Goal: Task Accomplishment & Management: Use online tool/utility

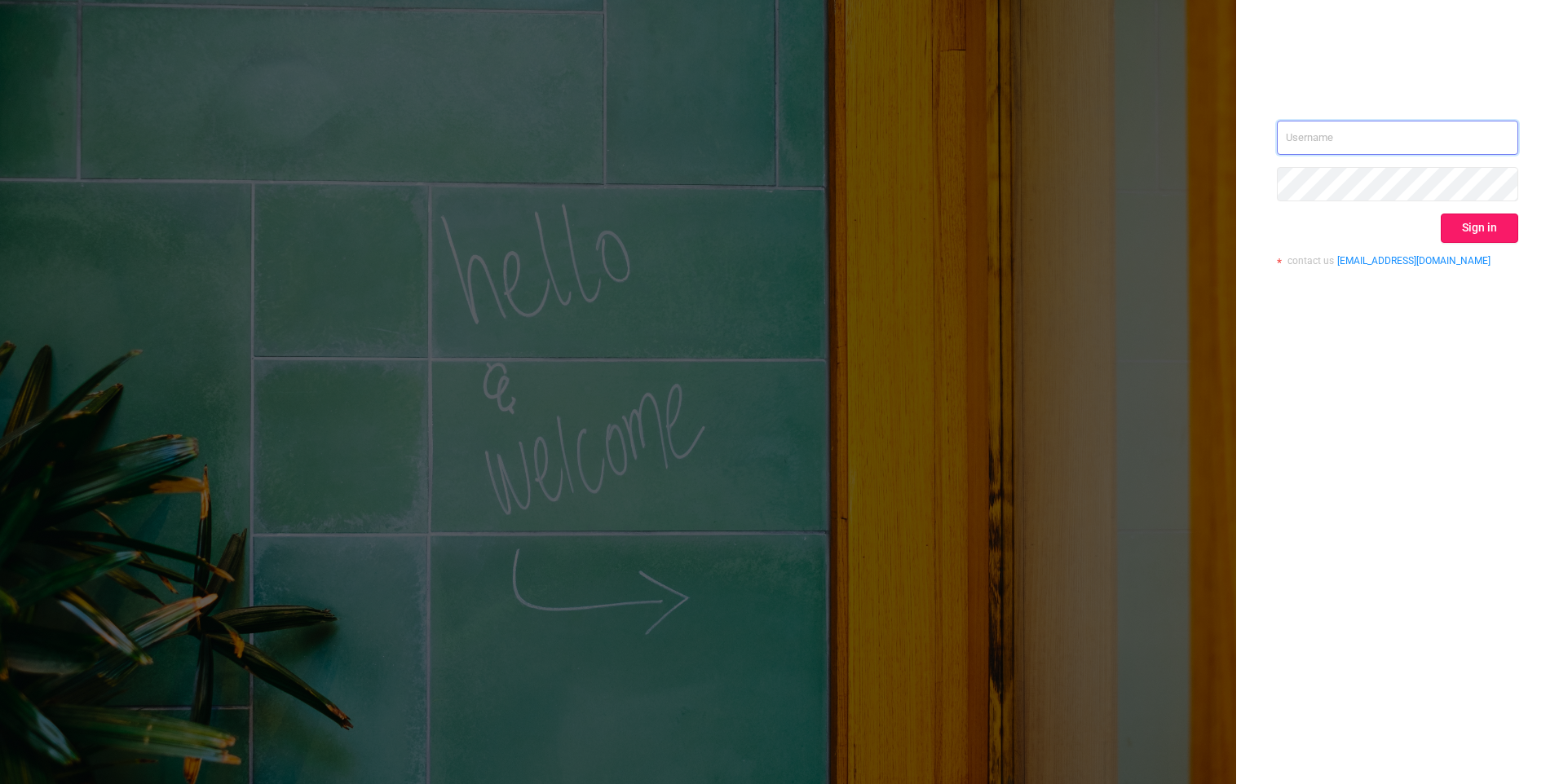
type input "[EMAIL_ADDRESS][DOMAIN_NAME]"
click at [1484, 230] on button "Sign in" at bounding box center [1479, 228] width 77 height 29
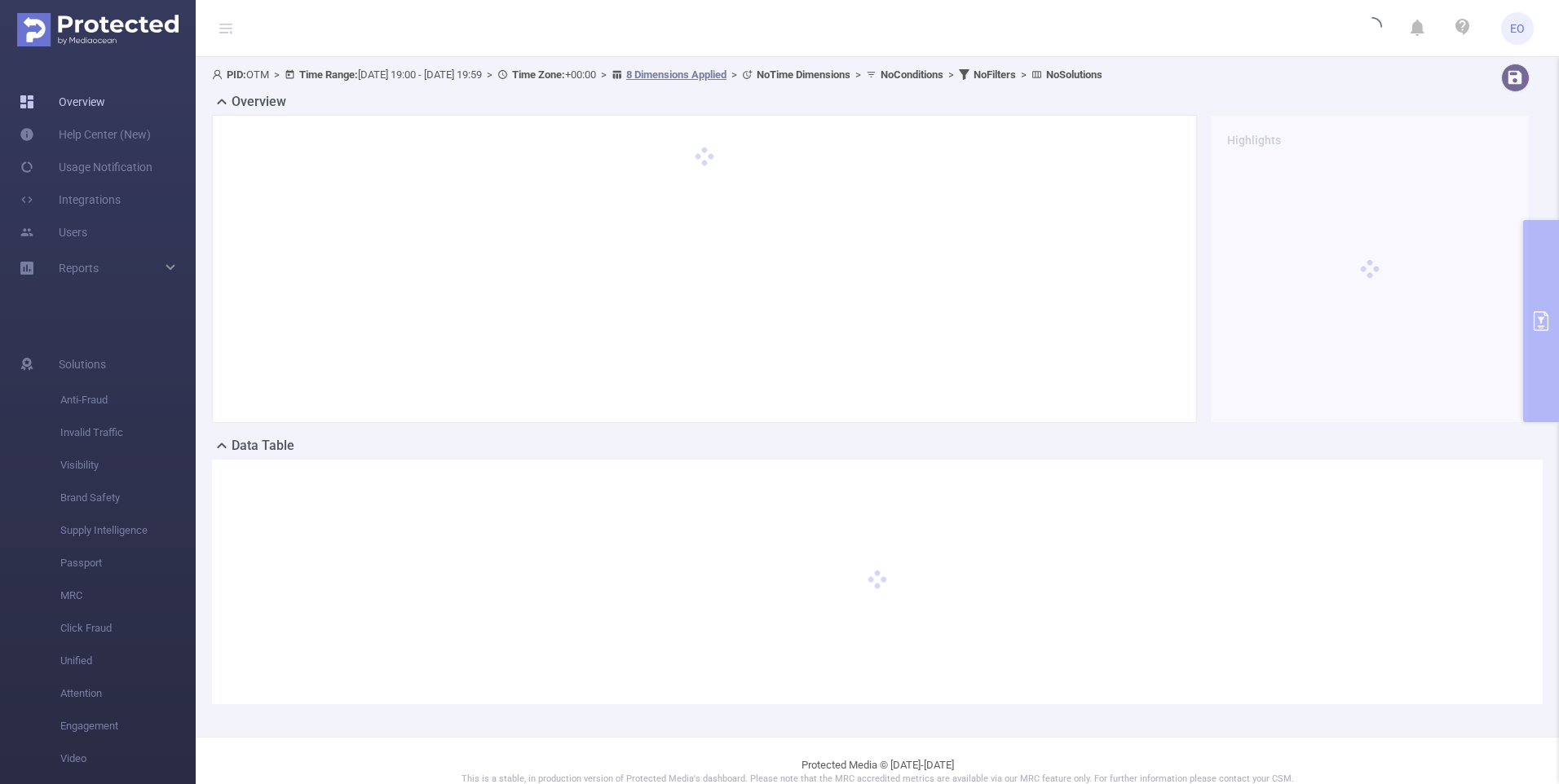
click at [100, 99] on link "Overview" at bounding box center [63, 102] width 85 height 33
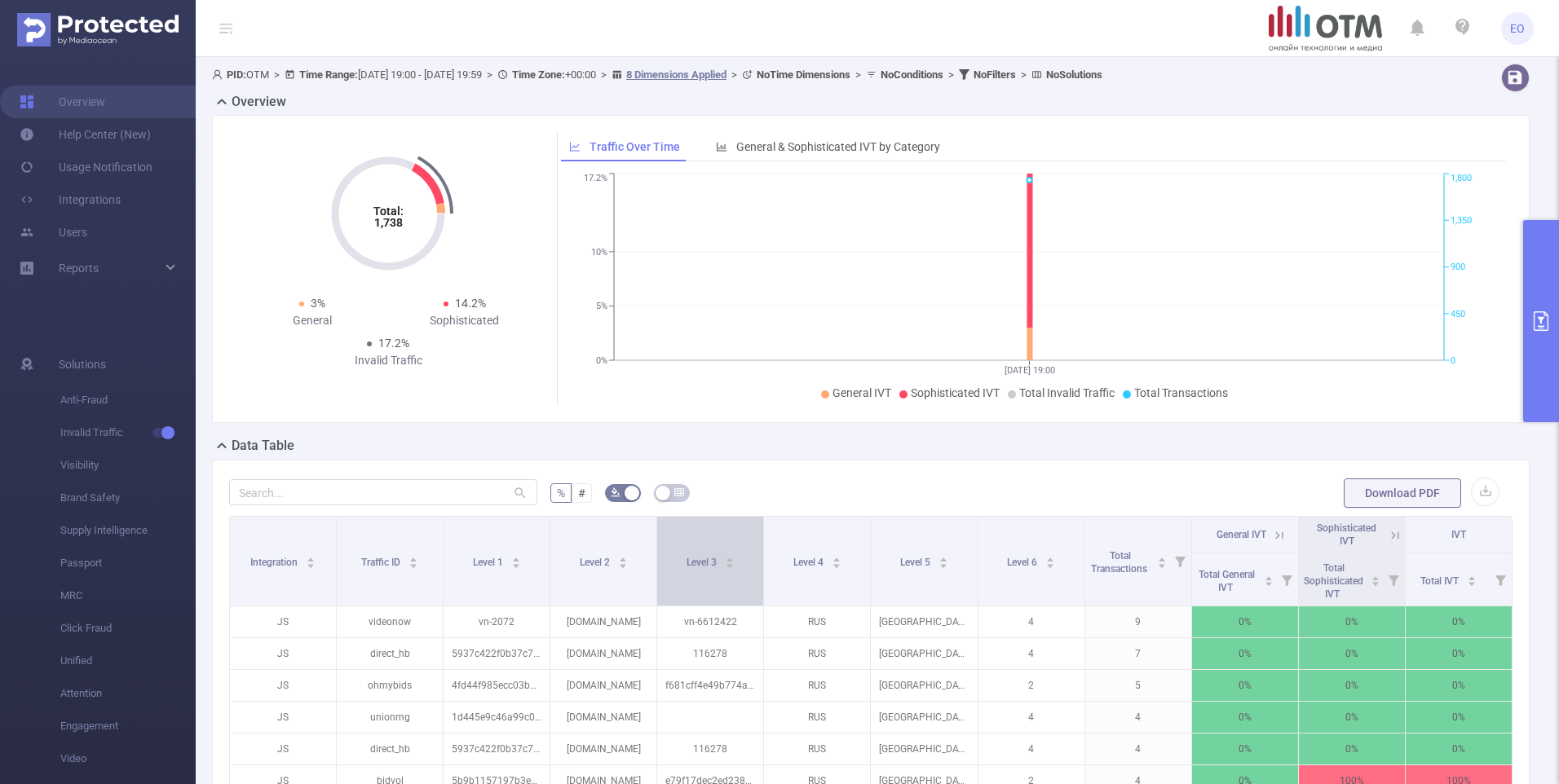
scroll to position [82, 0]
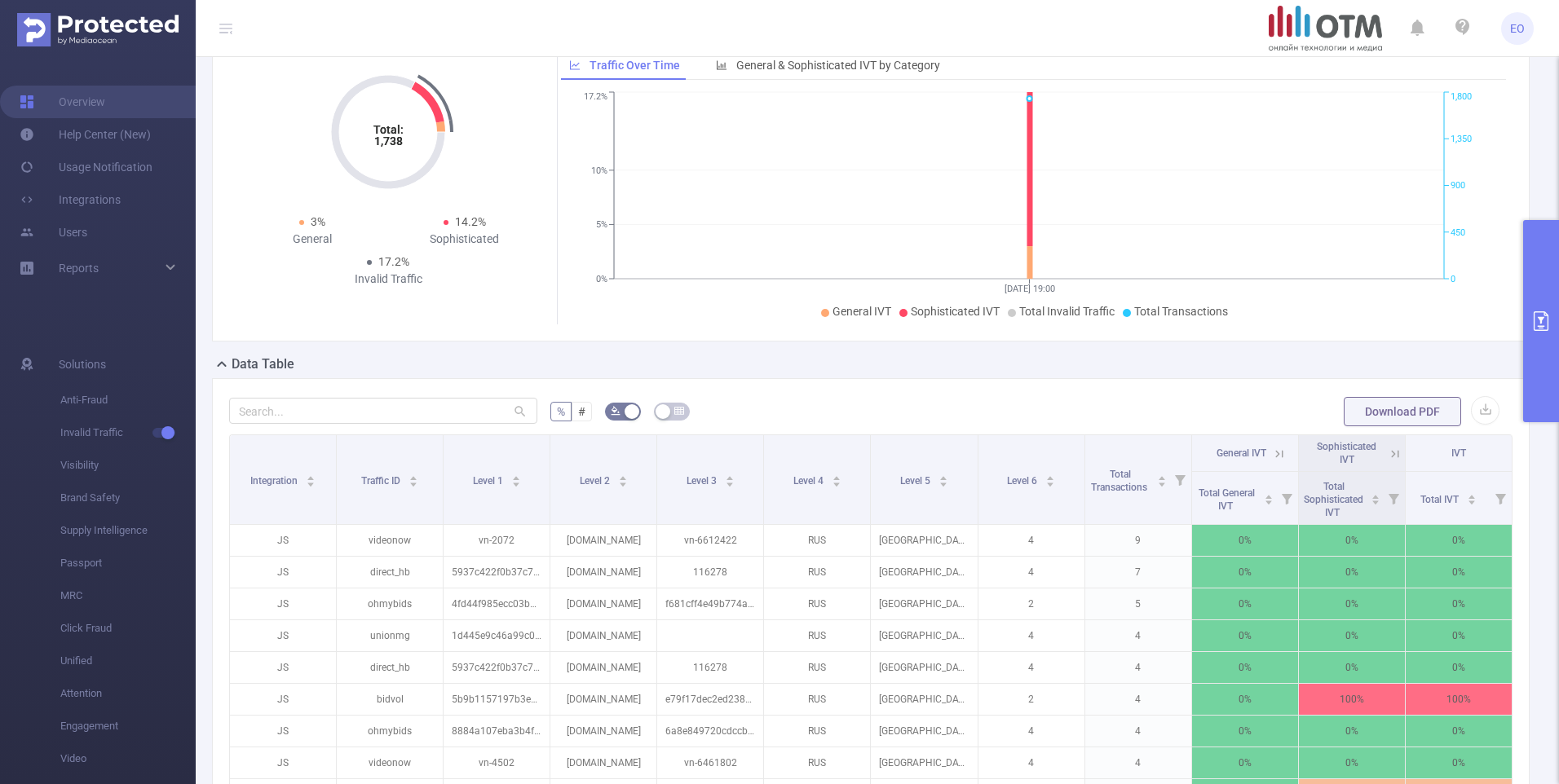
click at [1526, 242] on button "primary" at bounding box center [1542, 321] width 36 height 202
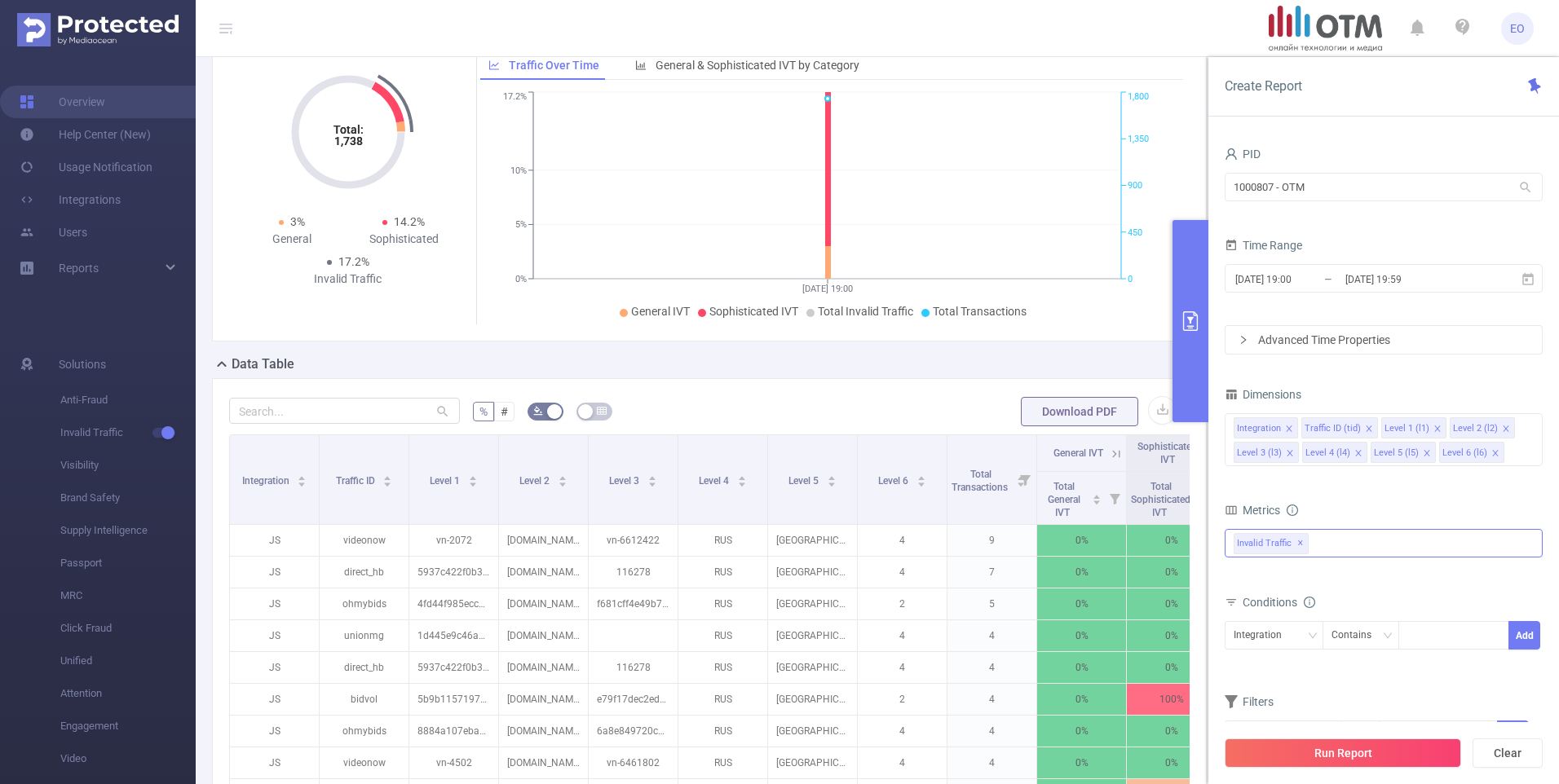
click at [1379, 553] on div "Invalid Traffic ✕" at bounding box center [1384, 543] width 318 height 28
click at [1287, 549] on strong "Anti-Fraud" at bounding box center [1294, 550] width 56 height 13
click at [1377, 309] on form "PID 1000807 - OTM 1000807 - OTM Time Range [DATE] 19:00 _ [DATE] 19:59 Advanced…" at bounding box center [1384, 249] width 318 height 212
click at [1298, 282] on input "[DATE] 19:00" at bounding box center [1300, 279] width 132 height 22
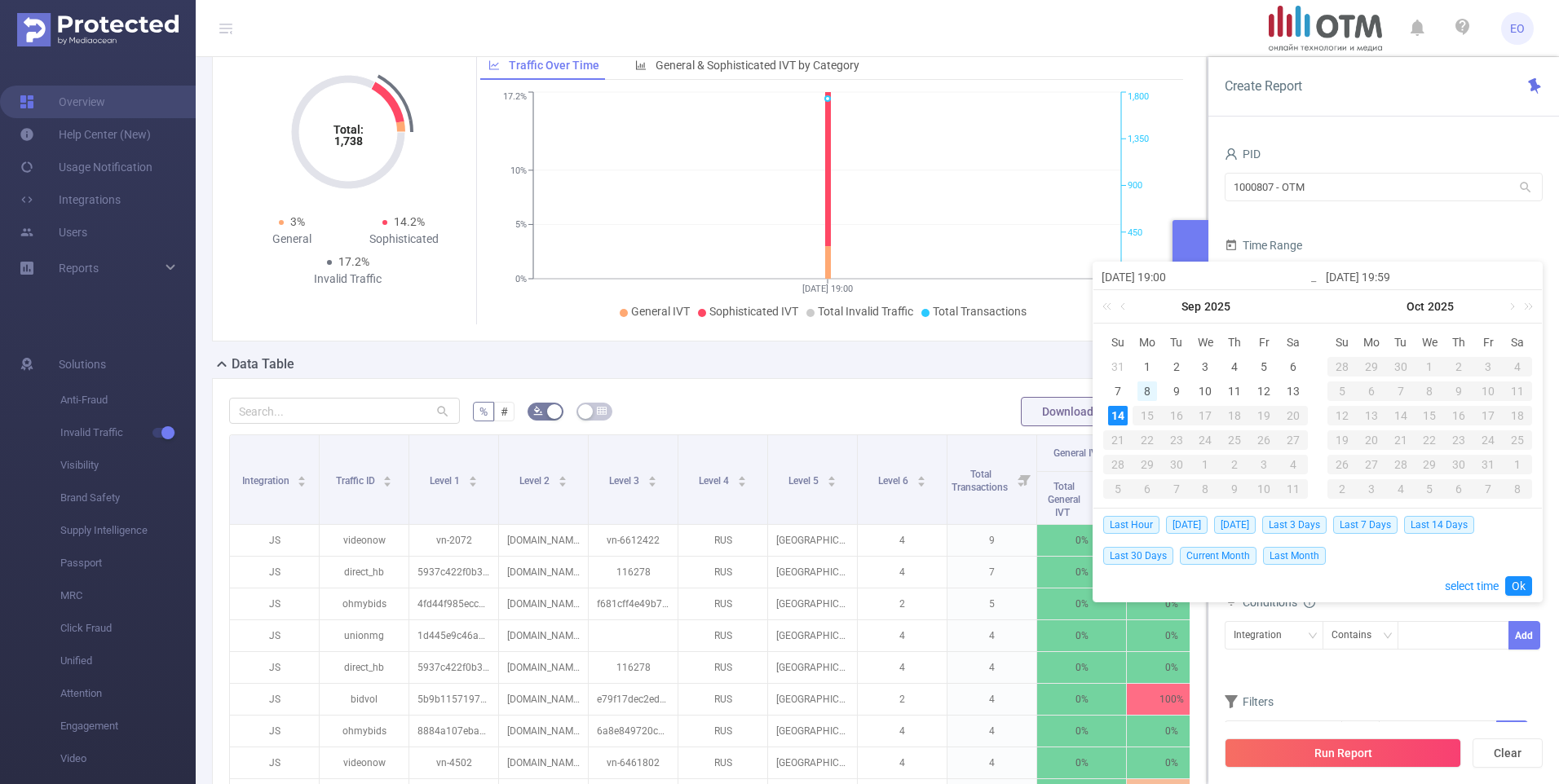
click at [1144, 387] on div "8" at bounding box center [1148, 392] width 20 height 20
click at [1118, 412] on div "14" at bounding box center [1118, 416] width 20 height 20
type input "[DATE] 19:00"
click at [1515, 586] on link "Ok" at bounding box center [1519, 586] width 27 height 20
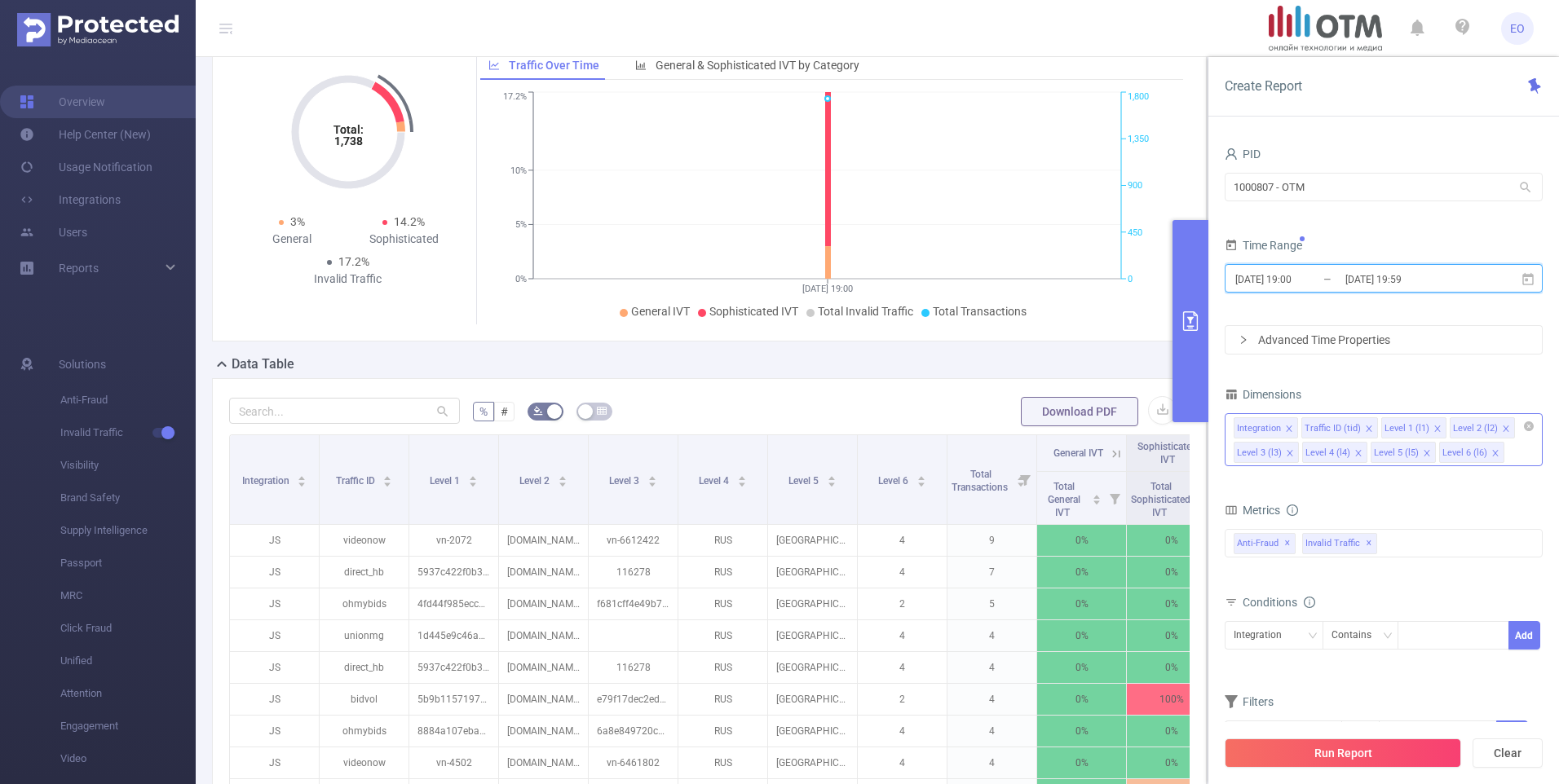
click at [1365, 430] on icon "icon: close" at bounding box center [1368, 428] width 8 height 8
click at [1423, 430] on icon "icon: close" at bounding box center [1426, 428] width 8 height 8
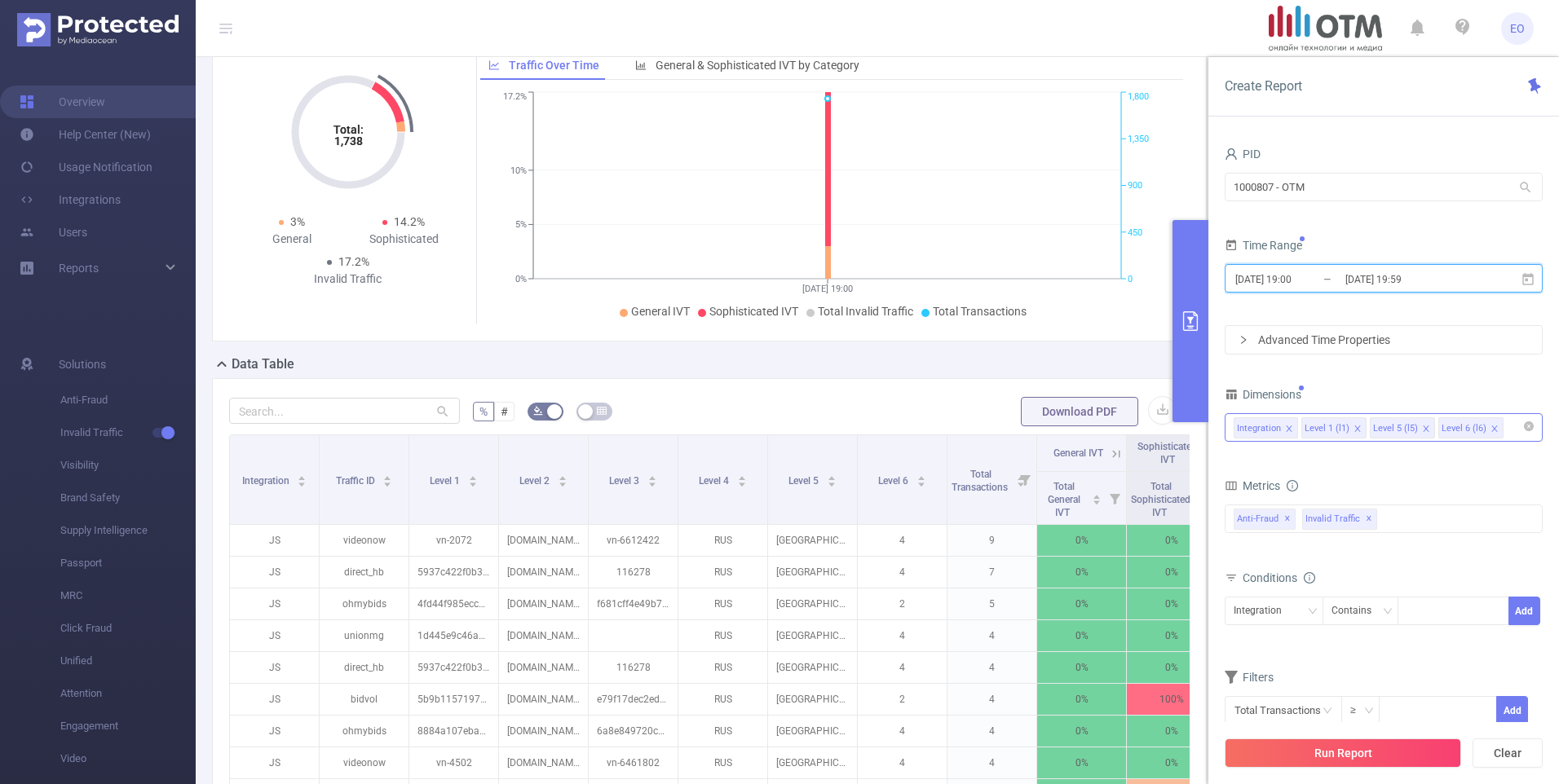
click at [1423, 430] on icon "icon: close" at bounding box center [1426, 428] width 8 height 8
click at [1367, 603] on div "Contains" at bounding box center [1357, 612] width 52 height 27
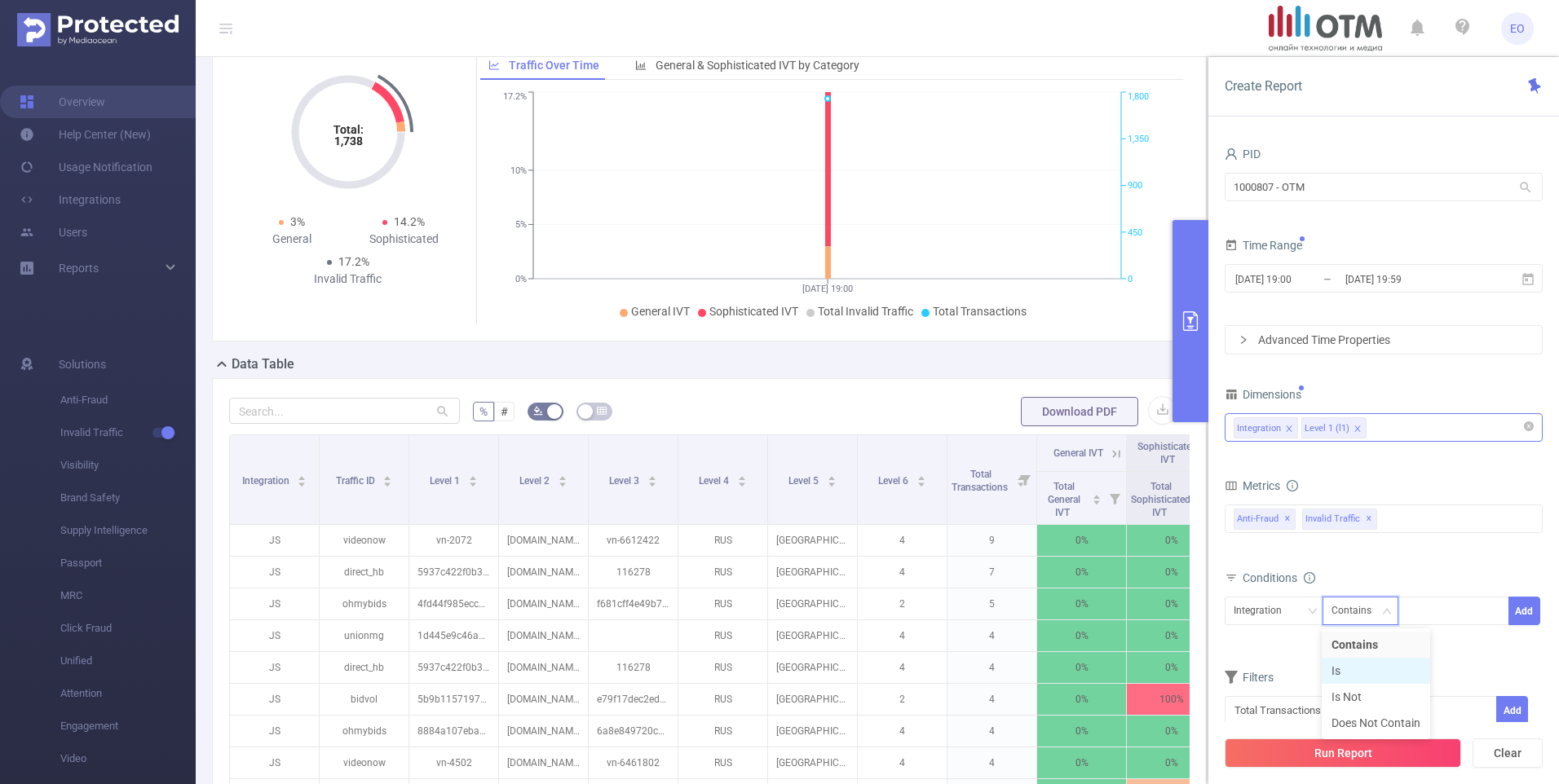
click at [1359, 666] on li "Is" at bounding box center [1377, 671] width 109 height 26
click at [1427, 606] on div at bounding box center [1453, 612] width 93 height 27
type input "alfasensor"
click at [1532, 600] on button "Add" at bounding box center [1524, 611] width 32 height 28
click at [1357, 748] on button "Run Report" at bounding box center [1343, 753] width 237 height 29
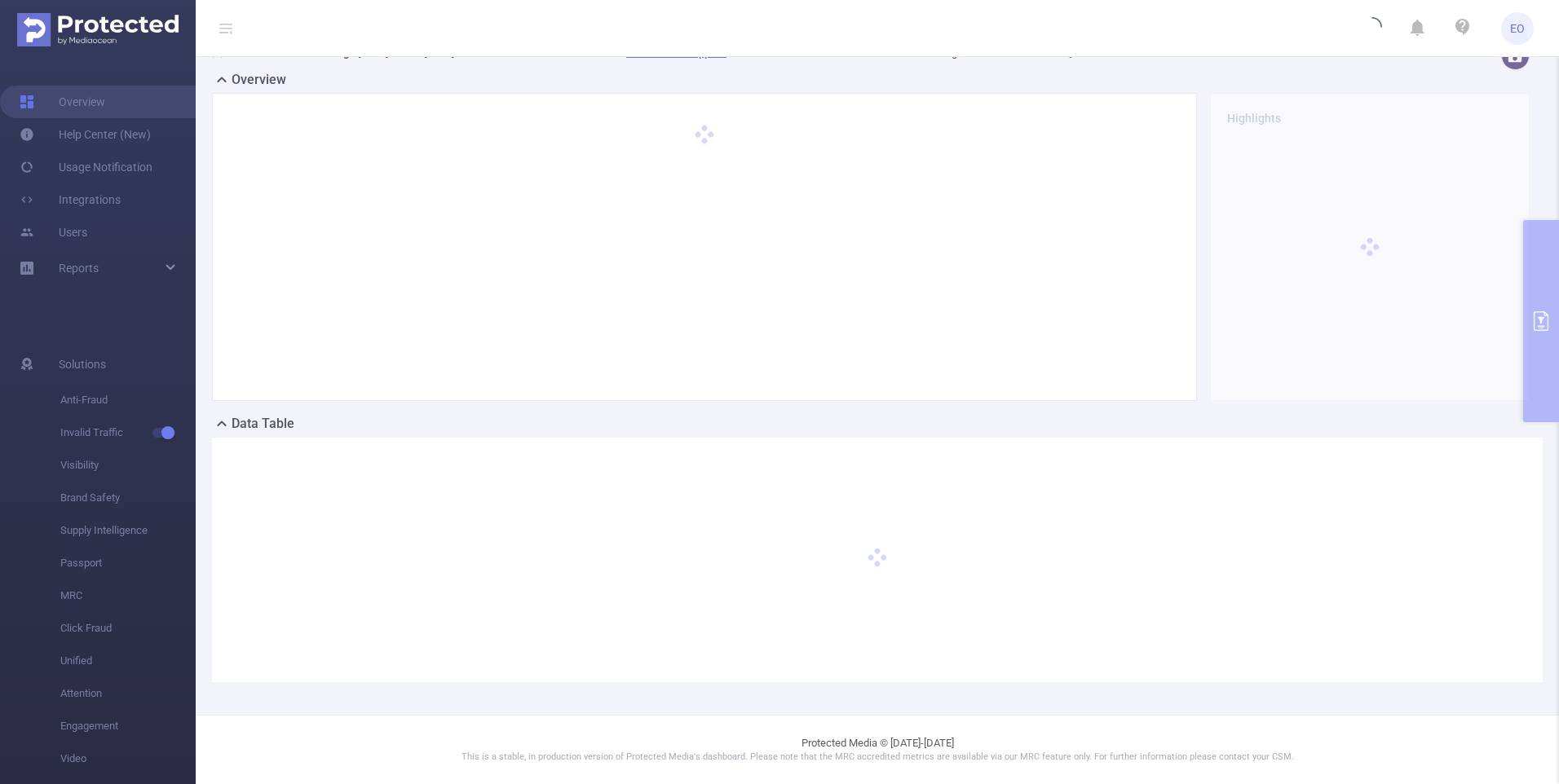
scroll to position [22, 0]
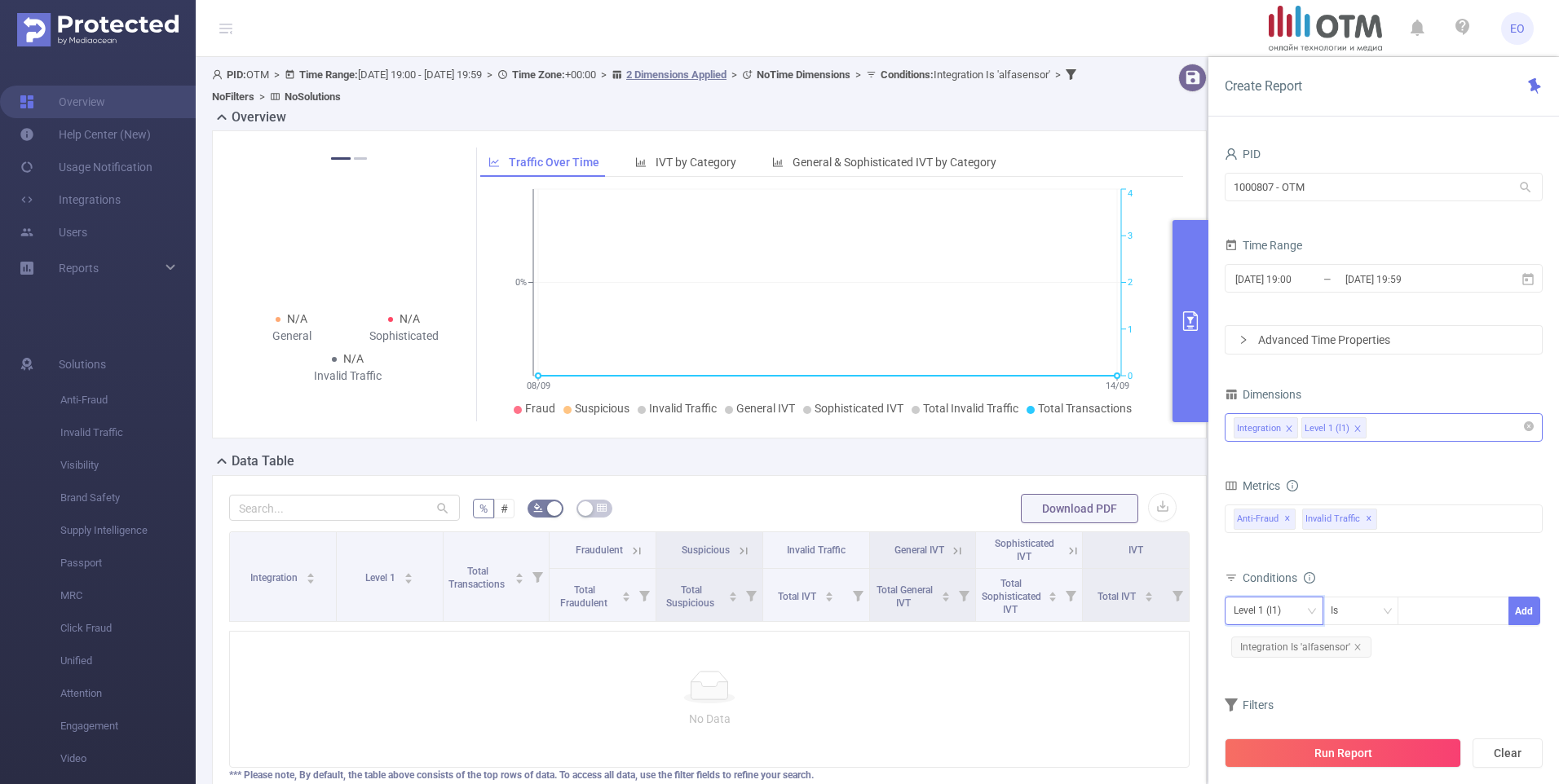
click at [1284, 603] on div "Level 1 (l1)" at bounding box center [1263, 612] width 59 height 27
click at [1279, 640] on li "Integration" at bounding box center [1274, 644] width 99 height 26
click at [1356, 643] on icon "icon: close" at bounding box center [1358, 647] width 8 height 8
click at [1432, 620] on div at bounding box center [1453, 612] width 93 height 27
type input "alfasensor"
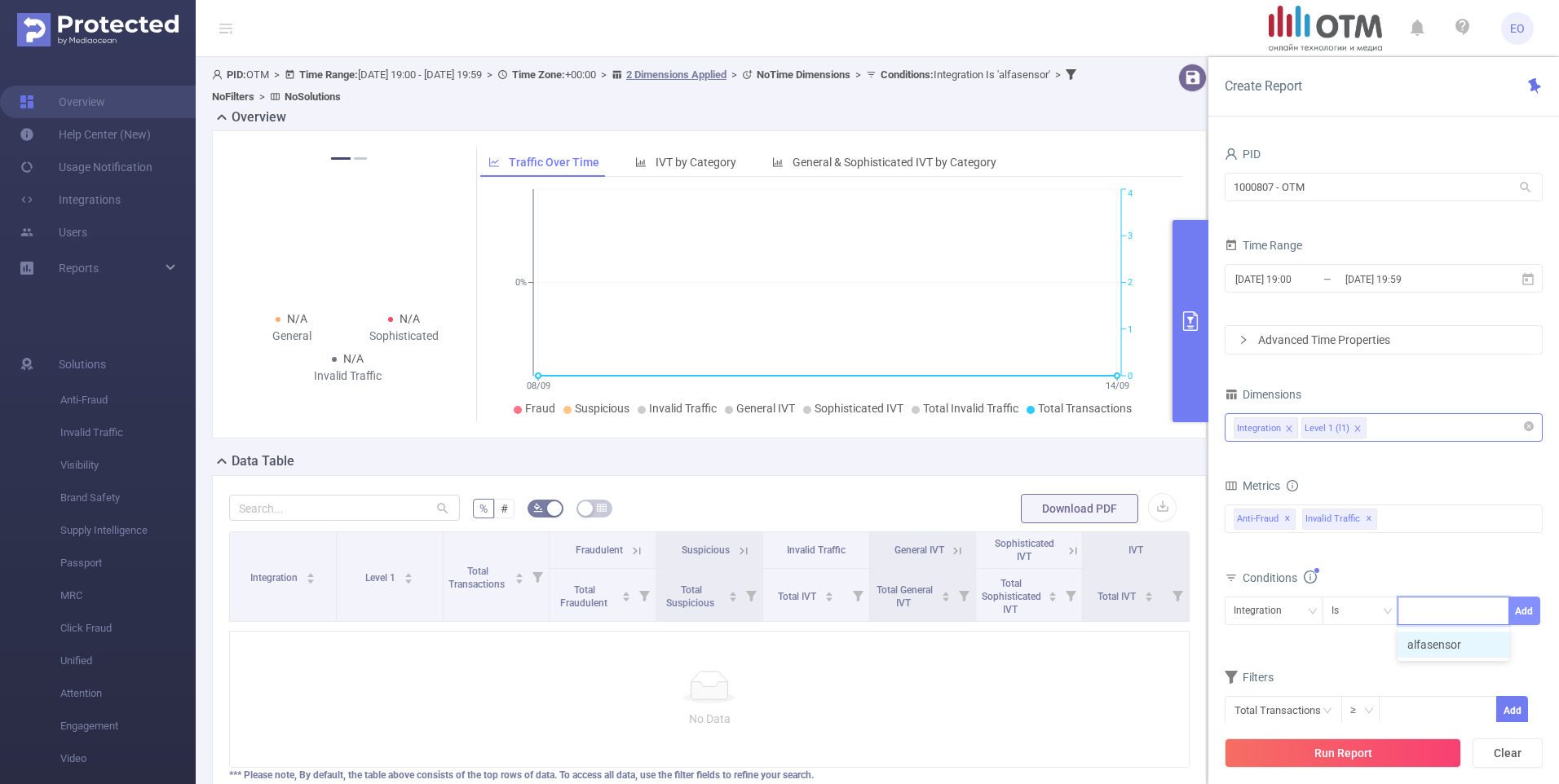
click at [1516, 604] on button "Add" at bounding box center [1524, 611] width 32 height 28
click at [1415, 420] on div "Integration Level 1 (l1)" at bounding box center [1384, 427] width 300 height 27
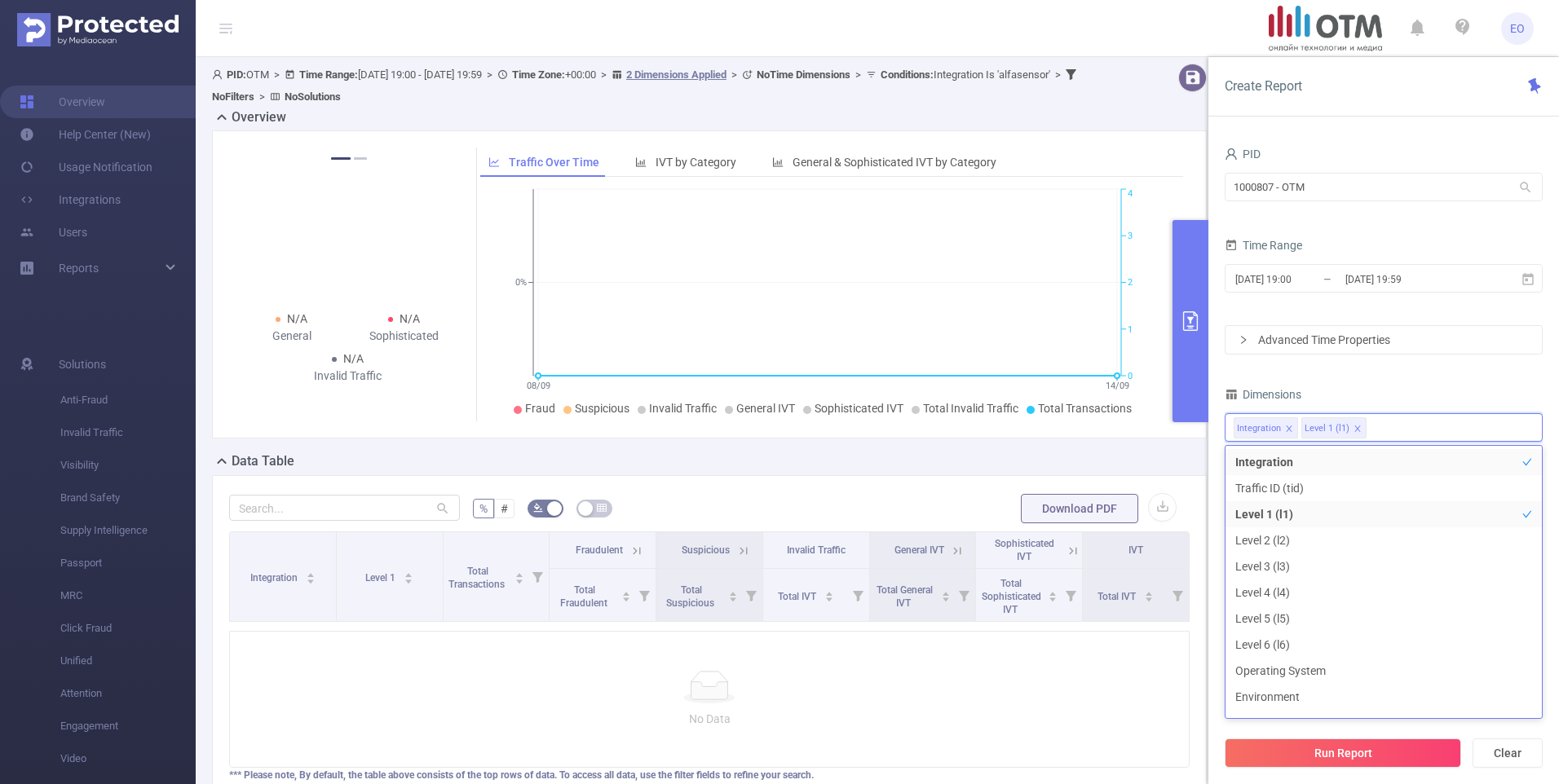
click at [1424, 387] on div "Dimensions" at bounding box center [1384, 397] width 318 height 27
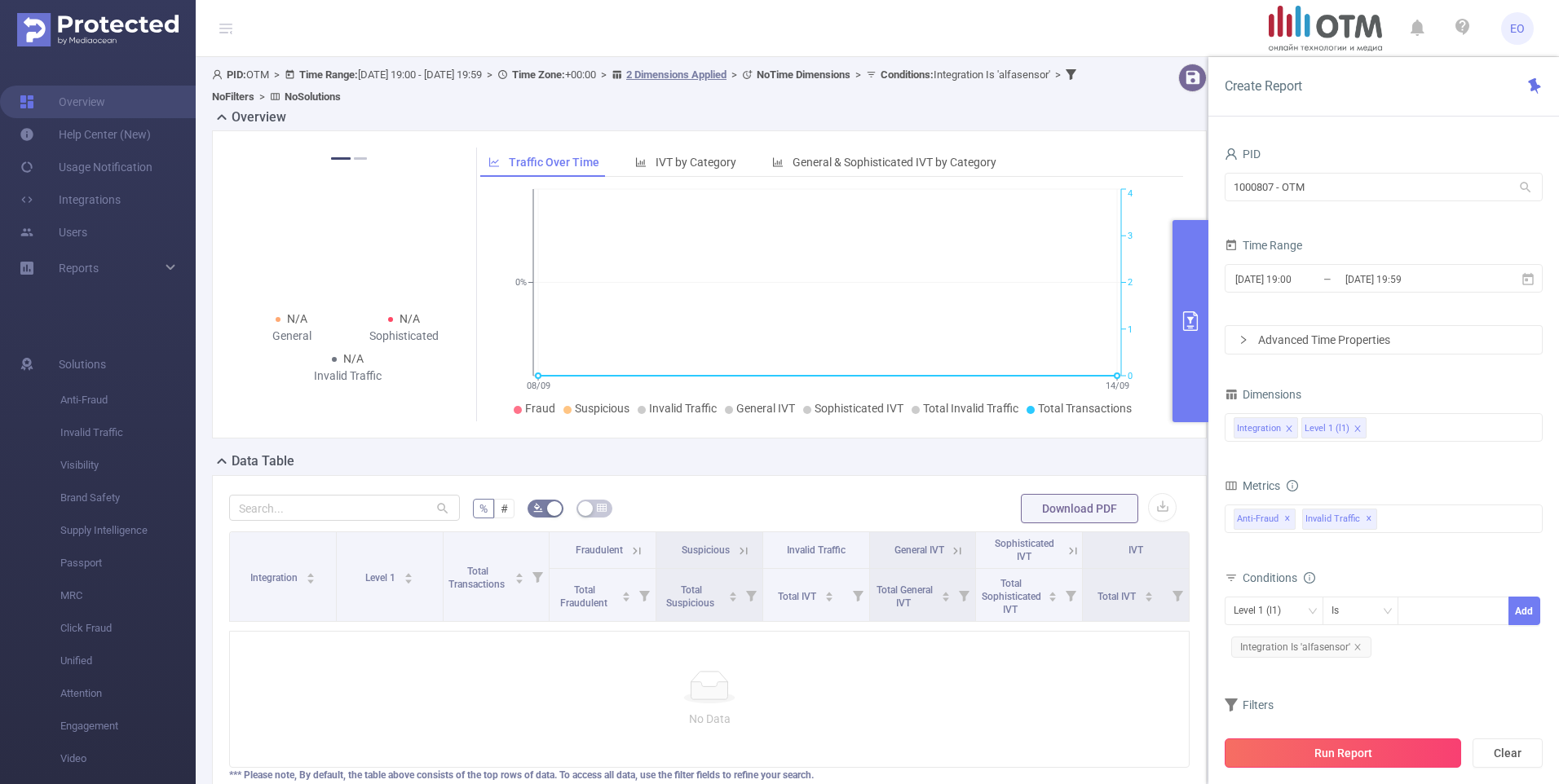
click at [1370, 752] on button "Run Report" at bounding box center [1343, 753] width 237 height 29
click at [1286, 428] on icon "icon: close" at bounding box center [1289, 428] width 8 height 8
click at [1355, 644] on icon "icon: close" at bounding box center [1358, 647] width 8 height 8
click at [1289, 426] on icon "icon: close" at bounding box center [1289, 428] width 8 height 8
click at [1290, 426] on icon "icon: close" at bounding box center [1289, 428] width 8 height 8
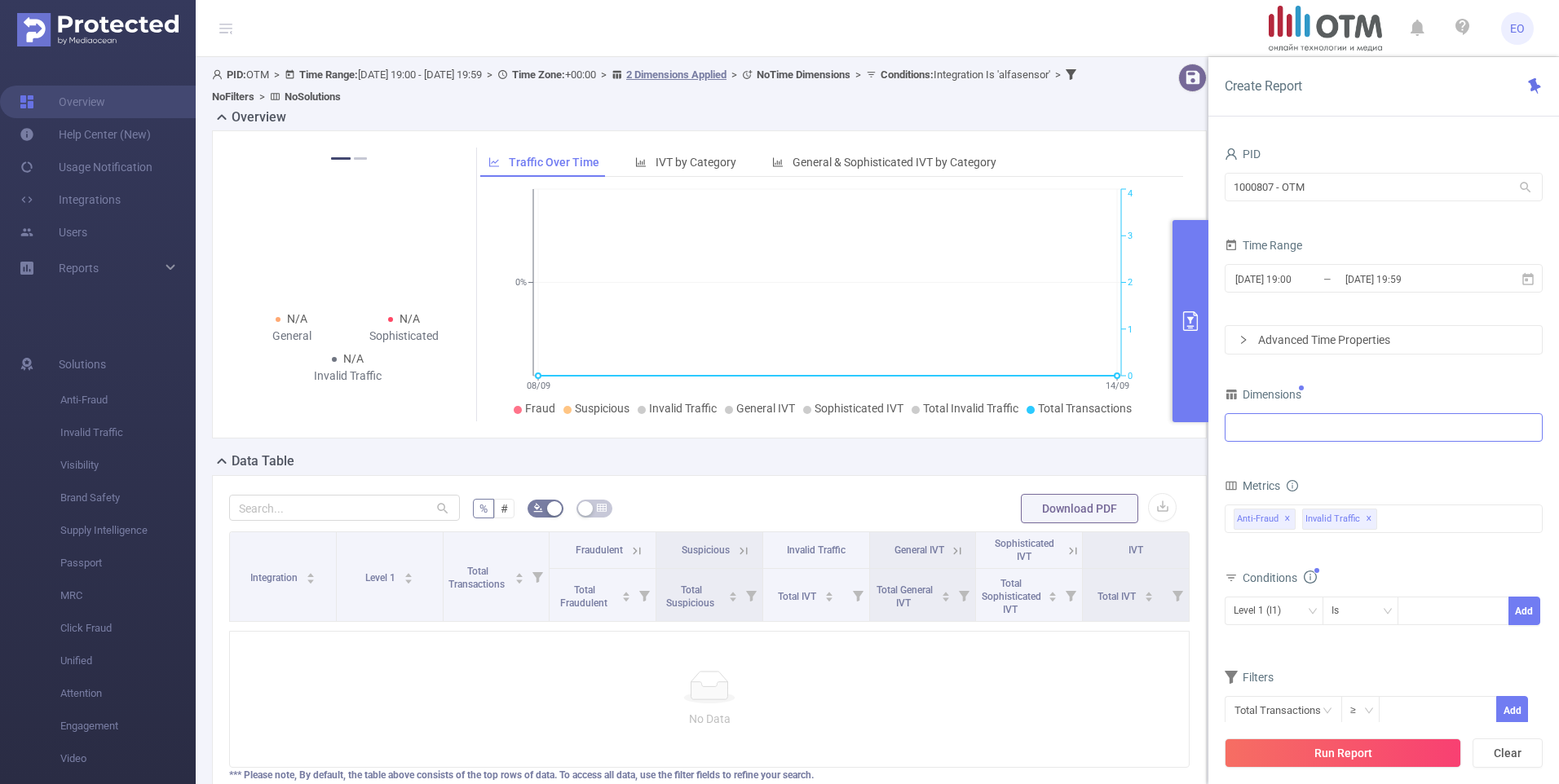
click at [1292, 425] on div "Level 1 (l1)" at bounding box center [1384, 427] width 300 height 27
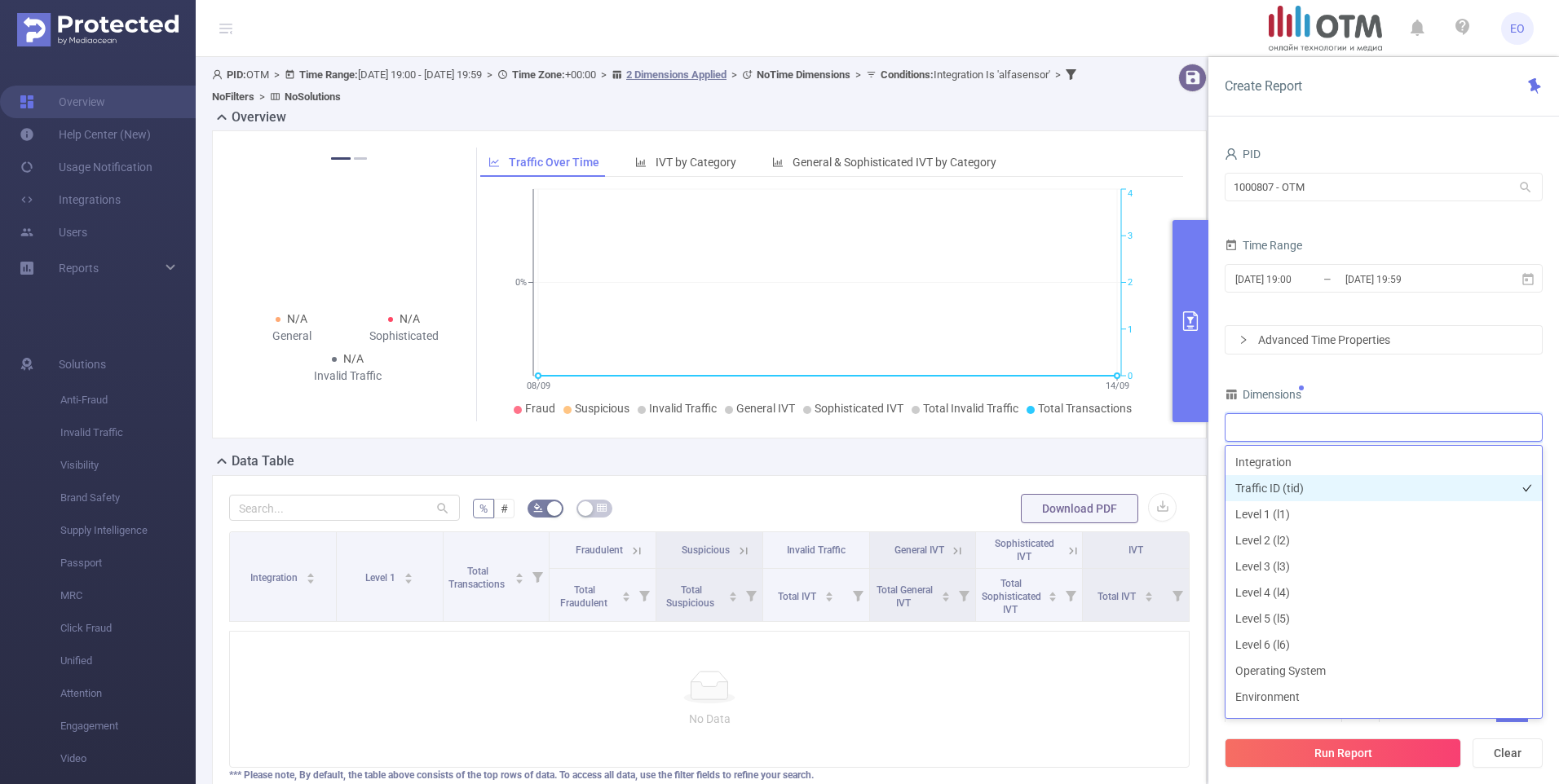
click at [1283, 488] on li "Traffic ID (tid)" at bounding box center [1384, 488] width 317 height 26
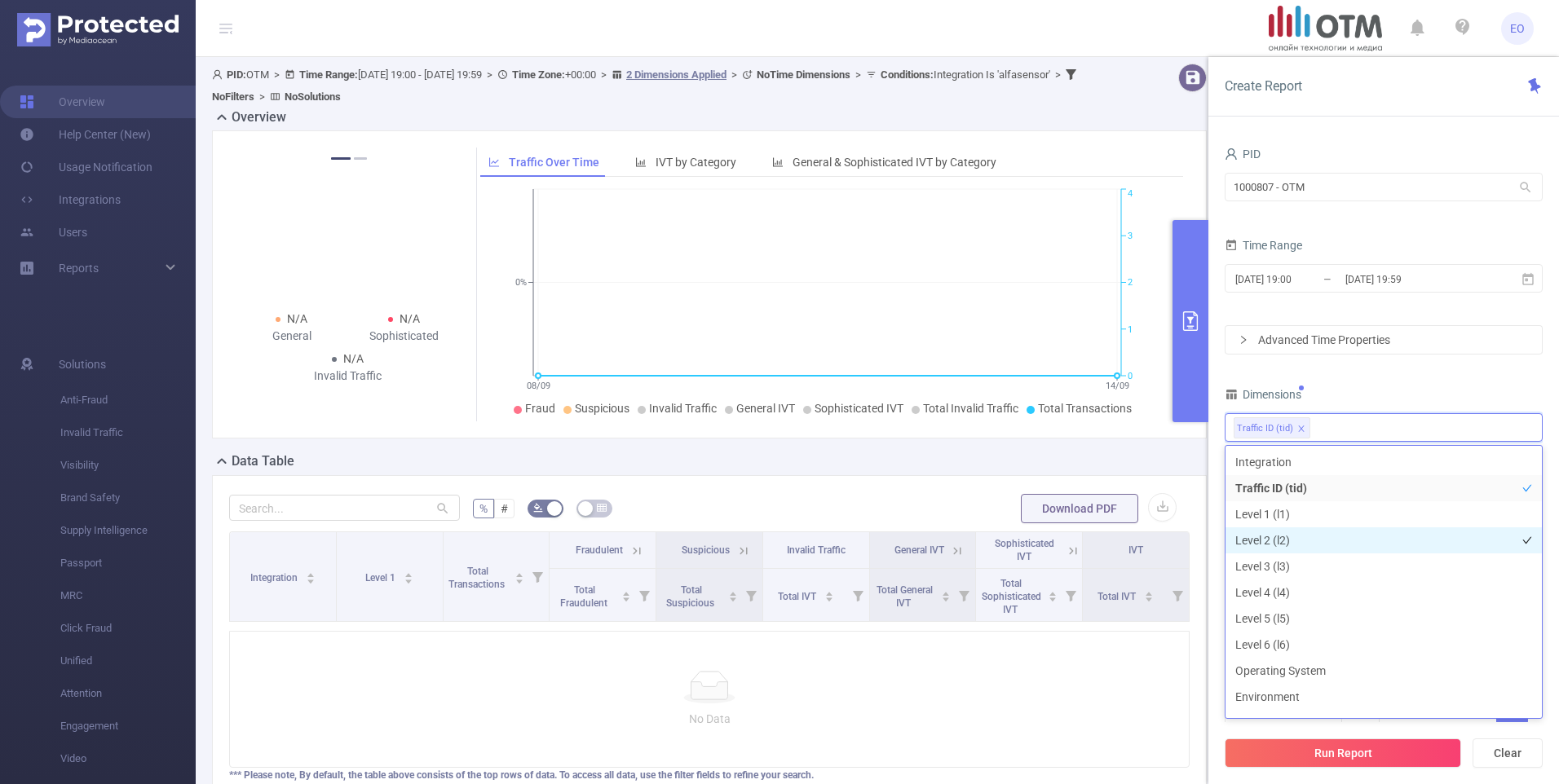
click at [1262, 537] on li "Level 2 (l2)" at bounding box center [1384, 540] width 317 height 26
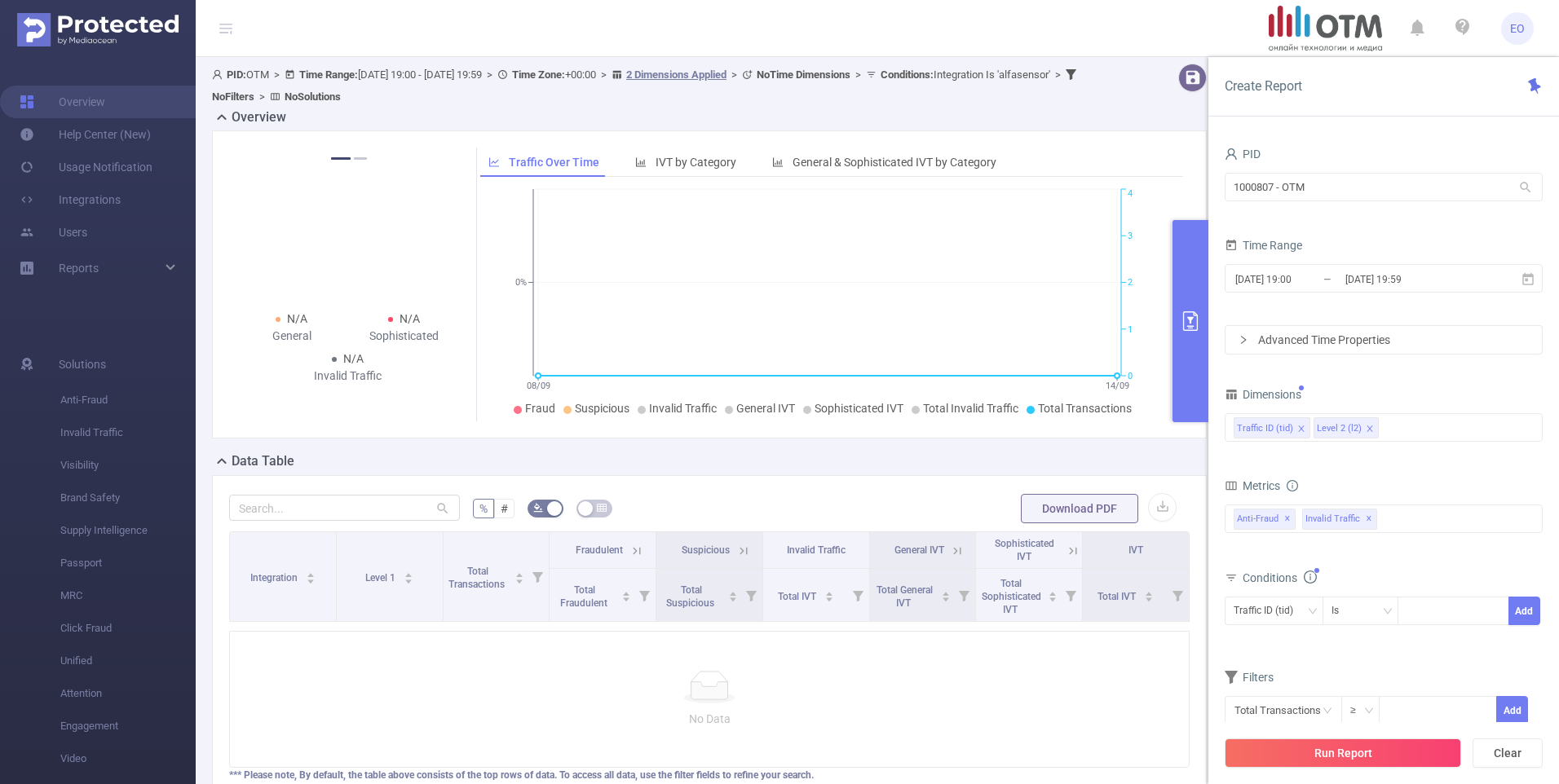
click at [1433, 395] on div "Dimensions" at bounding box center [1384, 397] width 318 height 27
click at [1414, 611] on input at bounding box center [1410, 611] width 7 height 21
type input "alfasensor"
click at [1522, 598] on button "Add" at bounding box center [1524, 611] width 32 height 28
click at [1364, 752] on button "Run Report" at bounding box center [1343, 753] width 237 height 29
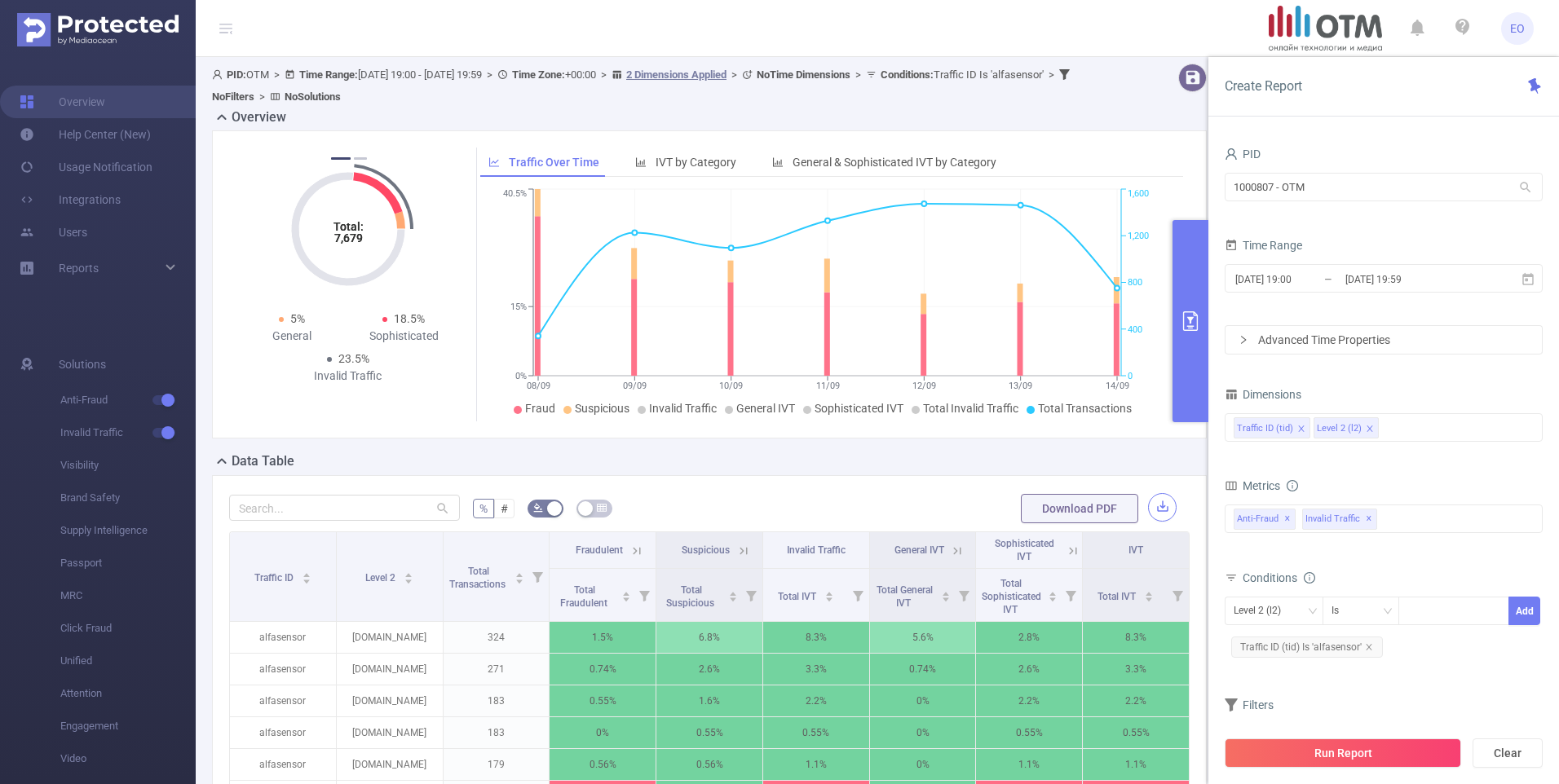
click at [1154, 507] on button "button" at bounding box center [1162, 507] width 28 height 28
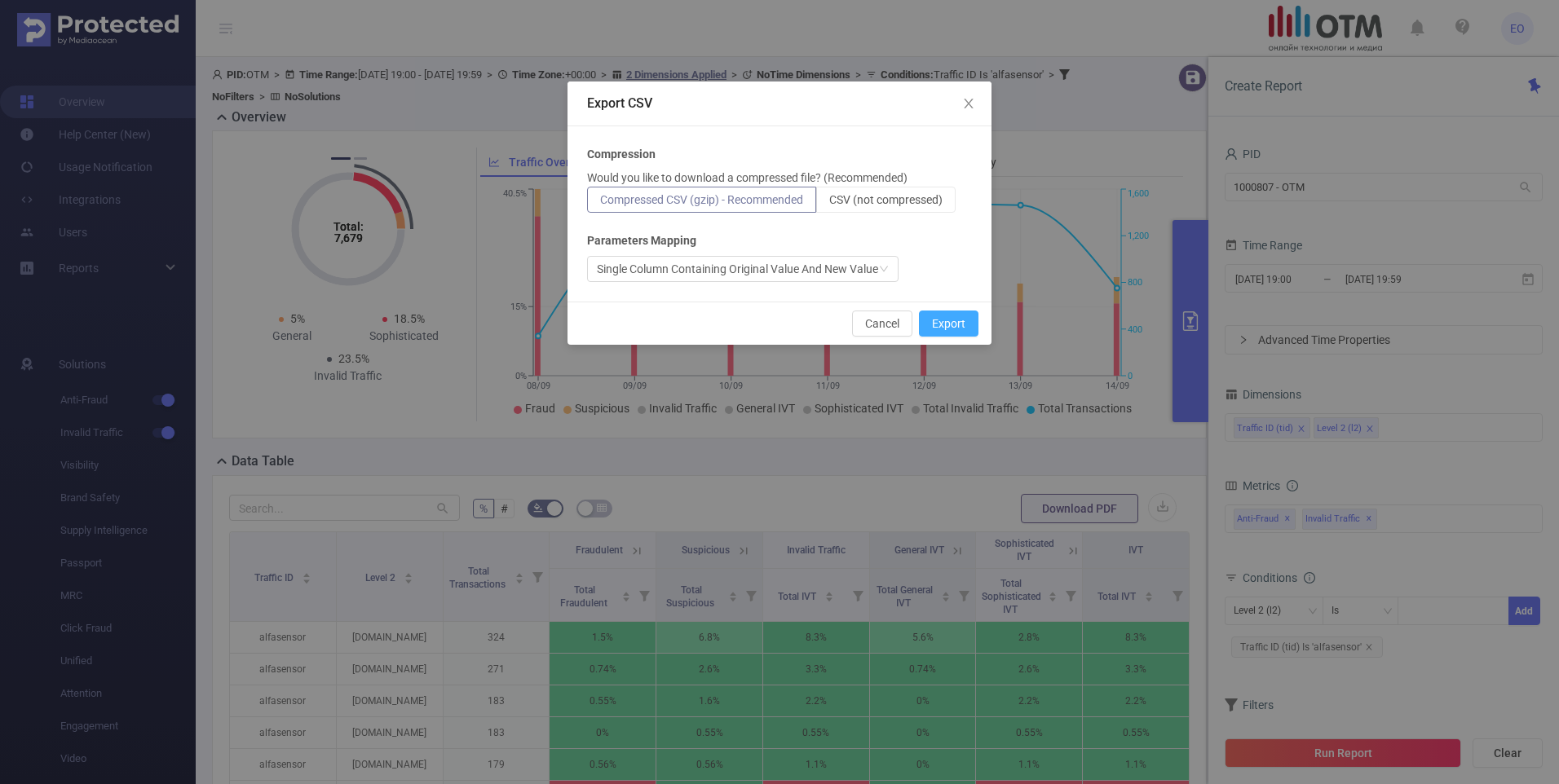
click at [952, 325] on button "Export" at bounding box center [949, 323] width 60 height 26
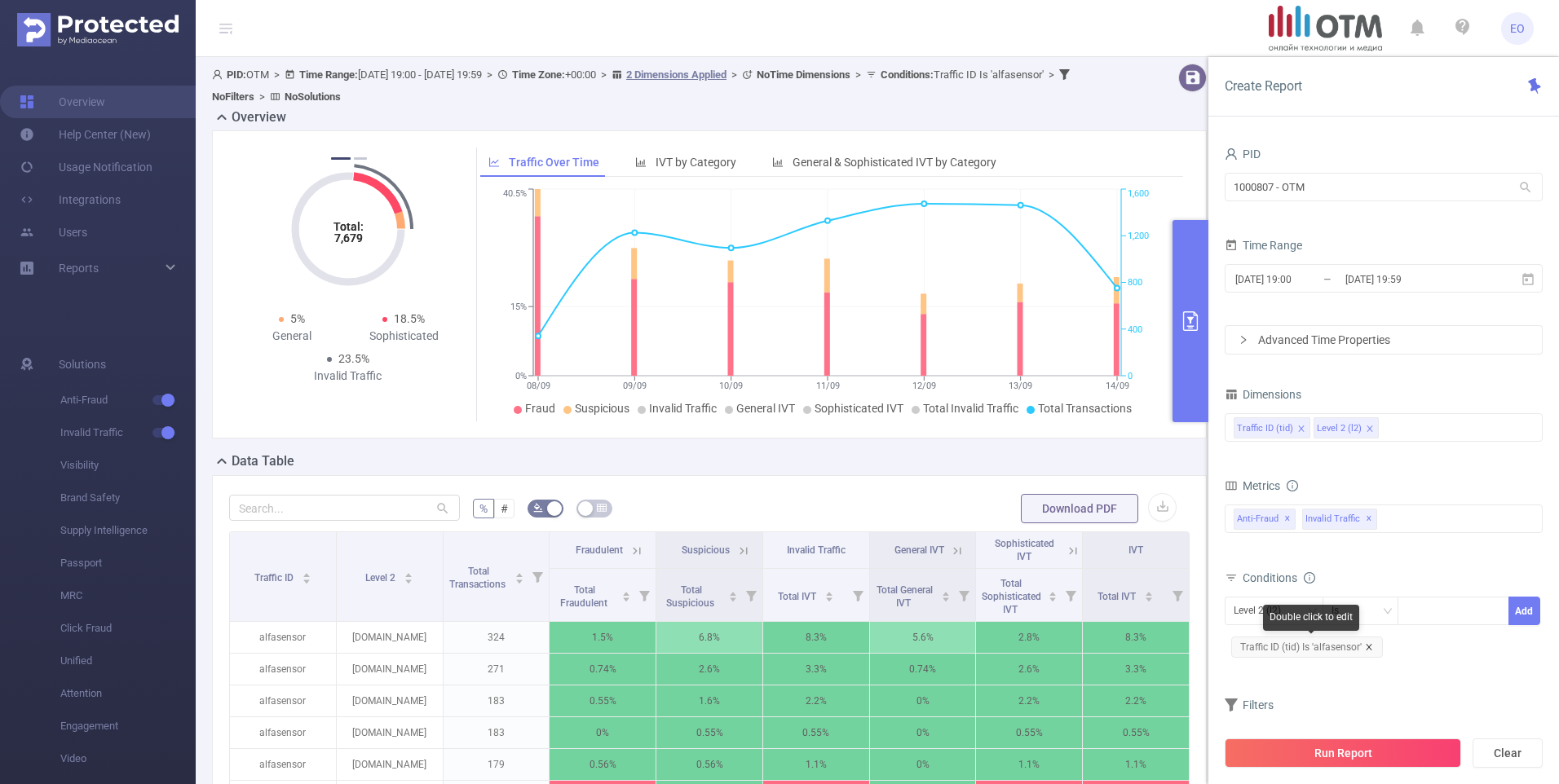
drag, startPoint x: 1371, startPoint y: 651, endPoint x: 1370, endPoint y: 632, distance: 19.0
click at [1371, 650] on icon "icon: close" at bounding box center [1368, 647] width 8 height 8
click at [1299, 430] on icon "icon: close" at bounding box center [1301, 428] width 8 height 8
click at [1358, 421] on div "Level 2 (l2)" at bounding box center [1384, 427] width 300 height 27
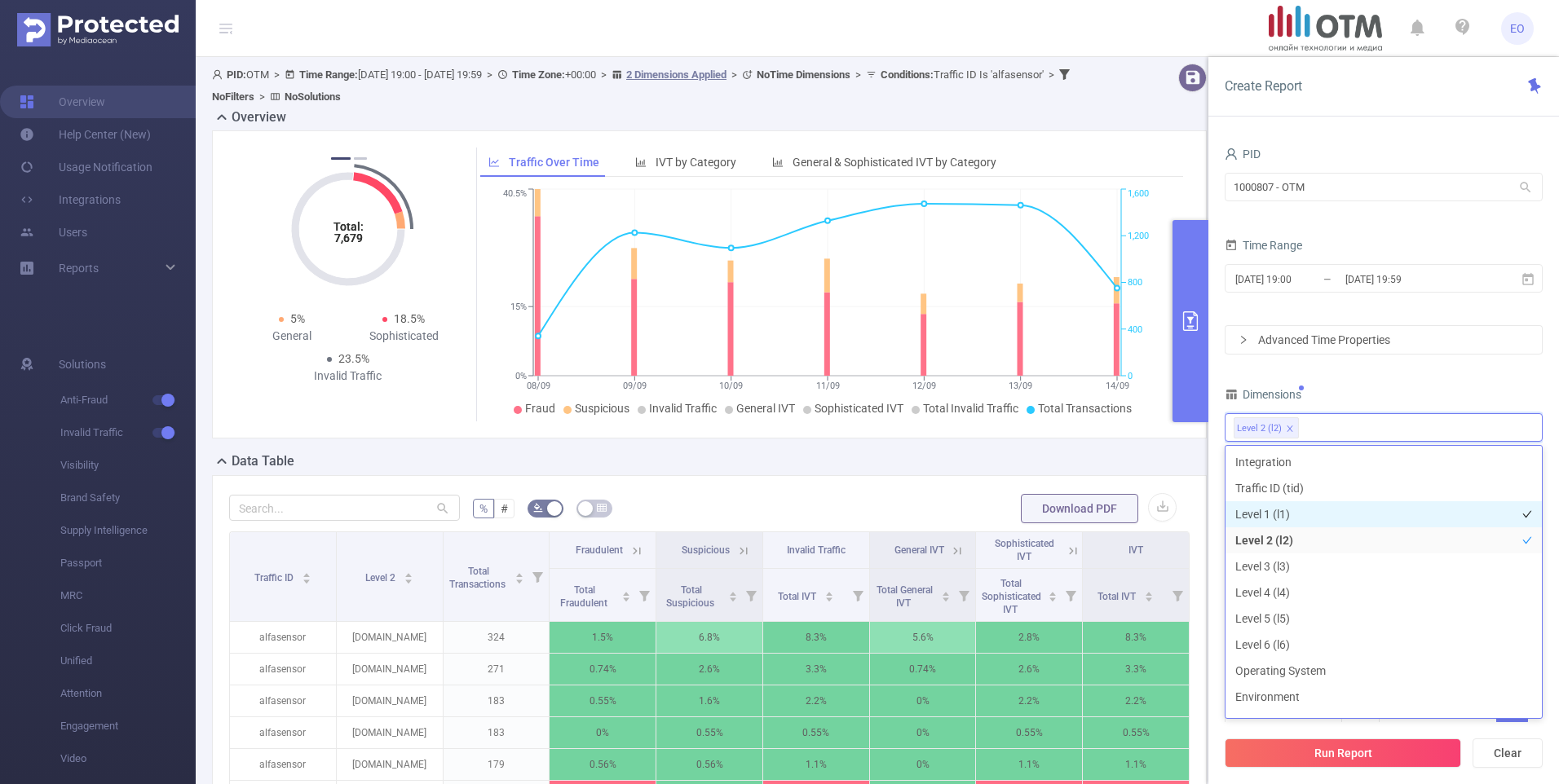
click at [1299, 511] on li "Level 1 (l1)" at bounding box center [1384, 514] width 317 height 26
click at [1369, 387] on div "Dimensions" at bounding box center [1384, 397] width 318 height 27
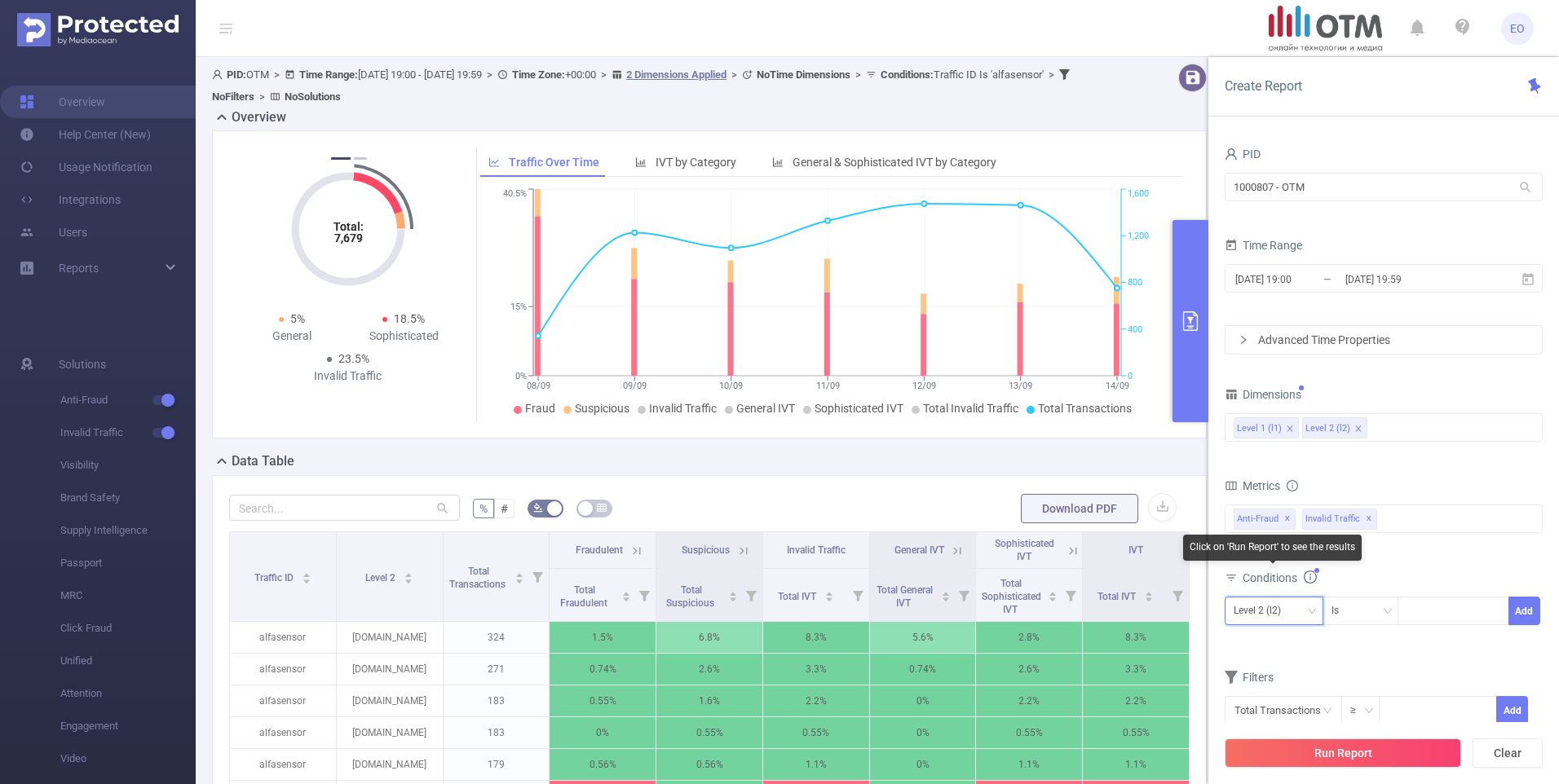
click at [1282, 604] on div "Level 2 (l2)" at bounding box center [1263, 612] width 59 height 27
click at [1263, 642] on li "Level 1 (l1)" at bounding box center [1274, 644] width 99 height 26
click at [1455, 605] on div at bounding box center [1453, 612] width 93 height 27
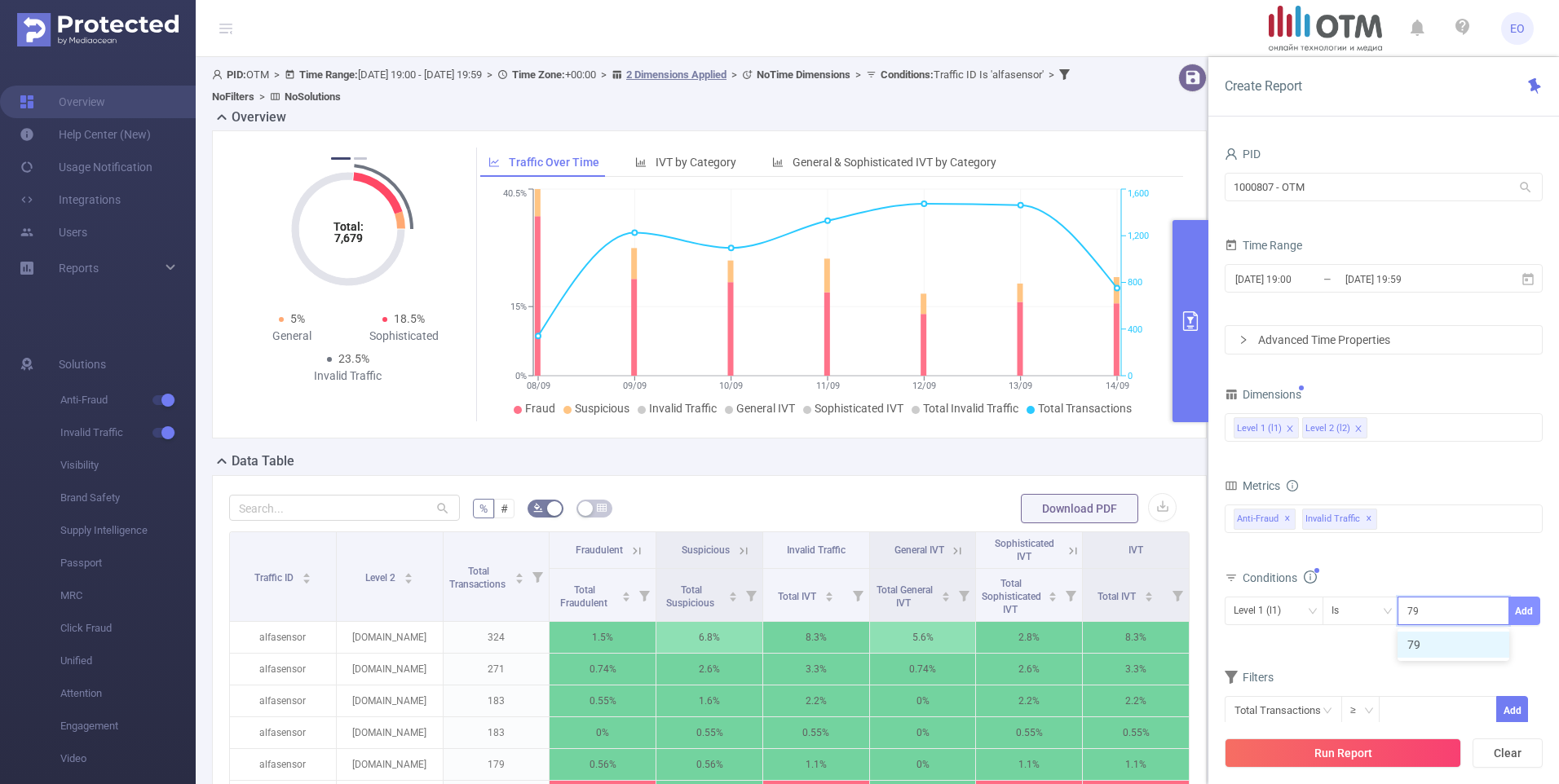
type input "79"
click at [1523, 609] on button "Add" at bounding box center [1524, 611] width 32 height 28
click at [1374, 751] on button "Run Report" at bounding box center [1343, 753] width 237 height 29
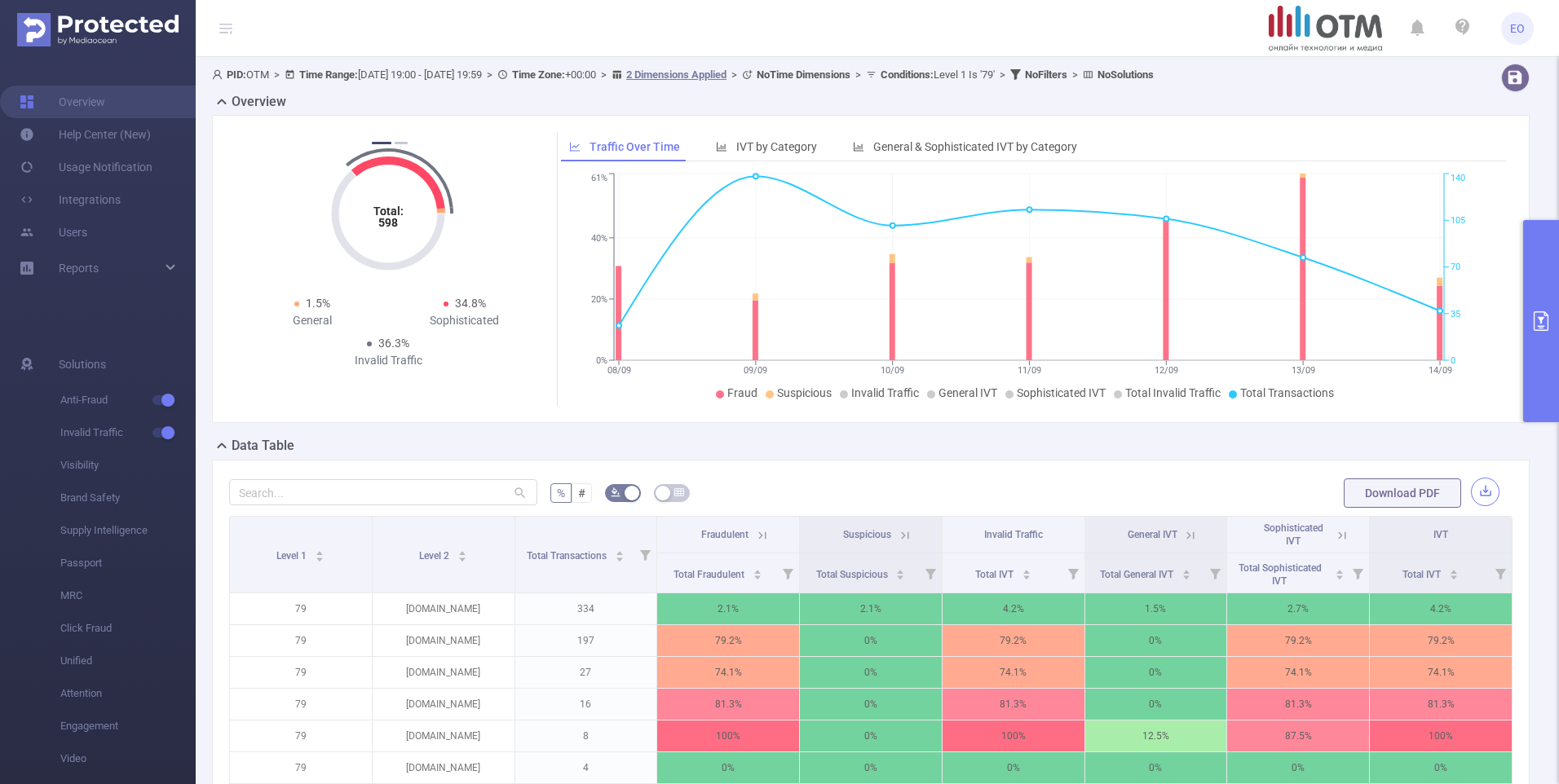
click at [1478, 487] on button "button" at bounding box center [1485, 492] width 28 height 28
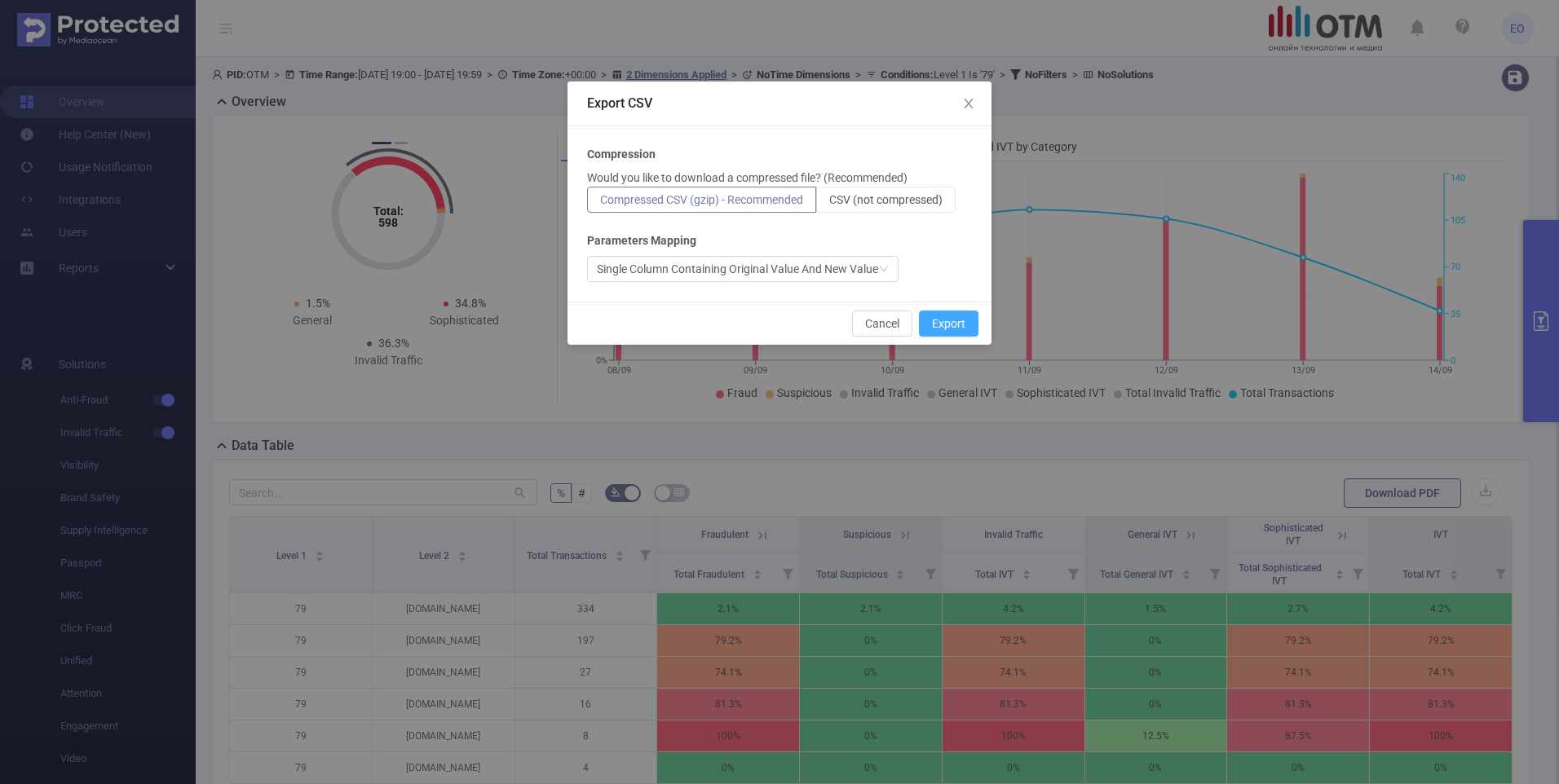
click at [953, 323] on button "Export" at bounding box center [949, 323] width 60 height 26
